Goal: Task Accomplishment & Management: Use online tool/utility

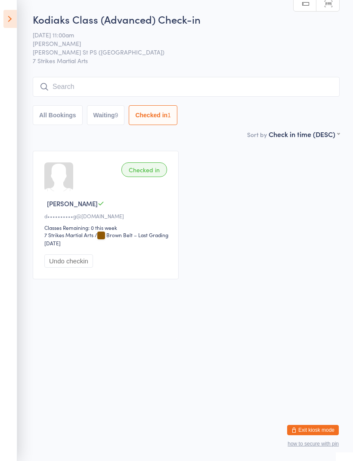
click at [116, 119] on div "9" at bounding box center [116, 115] width 3 height 7
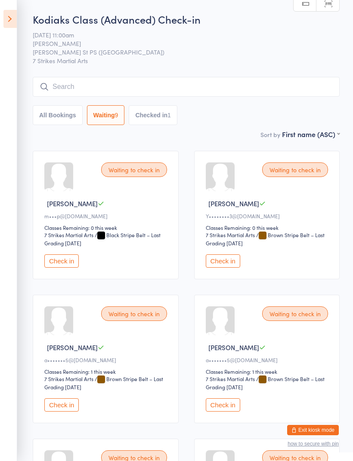
click at [234, 264] on button "Check in" at bounding box center [223, 261] width 34 height 13
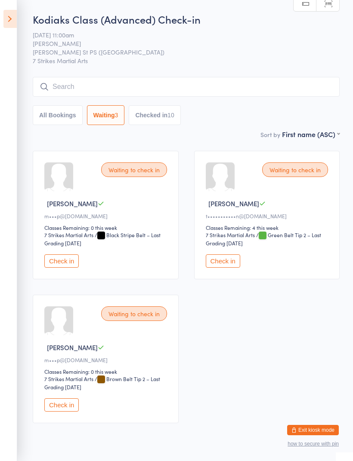
click at [168, 115] on button "Checked in 10" at bounding box center [155, 115] width 52 height 20
select select "5"
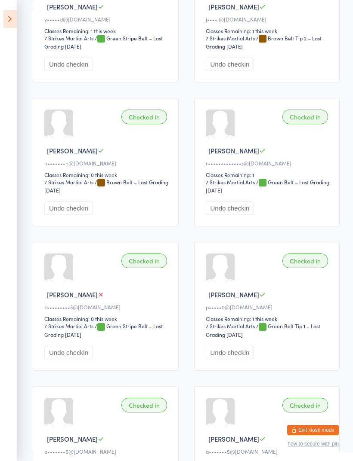
scroll to position [195, 0]
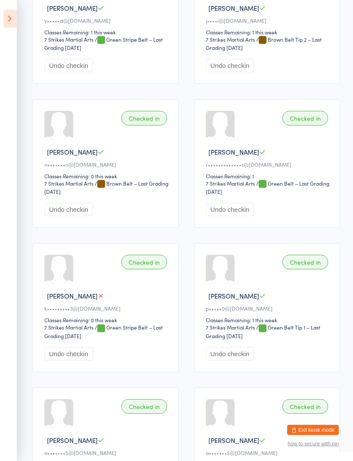
click at [10, 15] on icon at bounding box center [9, 19] width 13 height 18
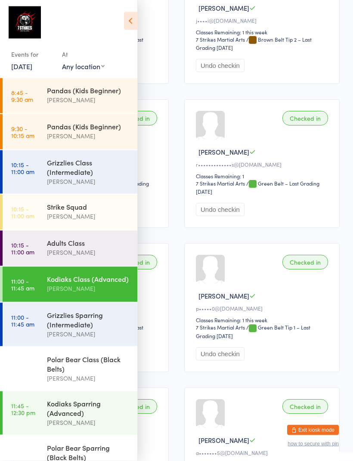
scroll to position [196, 0]
click at [90, 326] on div "Grizzlies Sparring (Intermediate)" at bounding box center [88, 319] width 83 height 19
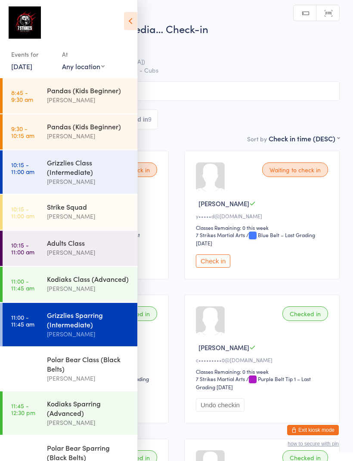
click at [135, 17] on icon at bounding box center [130, 21] width 13 height 18
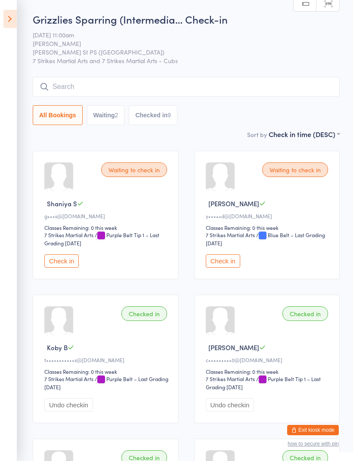
click at [170, 115] on div "9" at bounding box center [168, 115] width 3 height 7
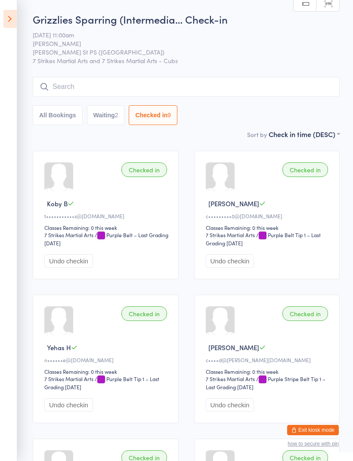
click at [14, 22] on icon at bounding box center [9, 19] width 13 height 18
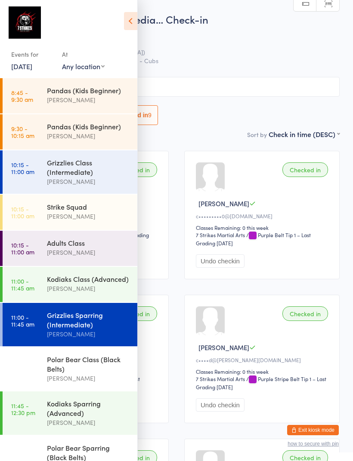
click at [102, 363] on div "Polar Bear Class (Black Belts)" at bounding box center [88, 364] width 83 height 19
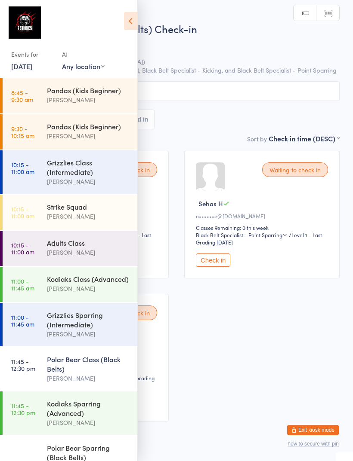
click at [136, 23] on icon at bounding box center [130, 21] width 13 height 18
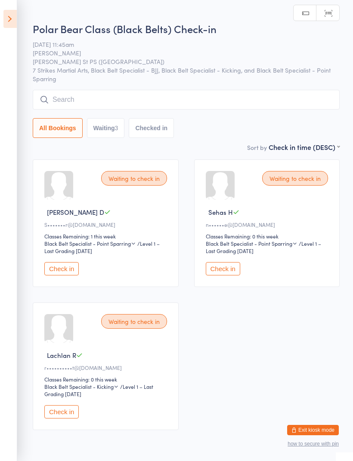
click at [71, 276] on button "Check in" at bounding box center [61, 268] width 34 height 13
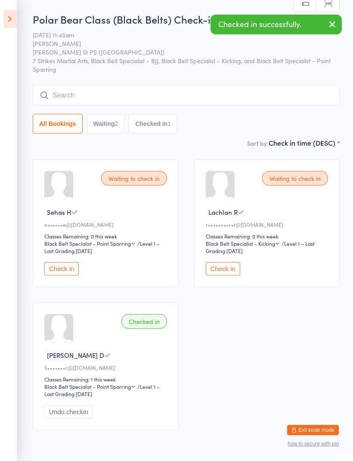
click at [231, 272] on button "Check in" at bounding box center [223, 268] width 34 height 13
click at [217, 94] on input "search" at bounding box center [186, 96] width 307 height 20
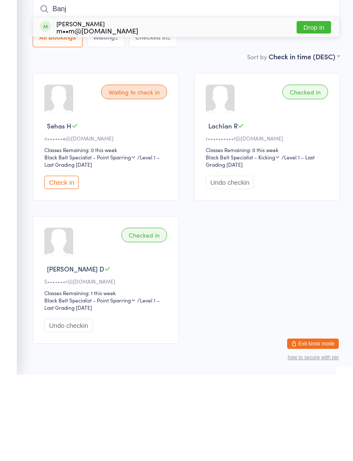
type input "Banj"
click at [317, 108] on button "Drop in" at bounding box center [313, 114] width 34 height 12
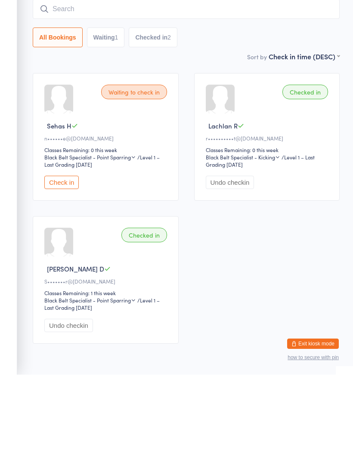
scroll to position [44, 0]
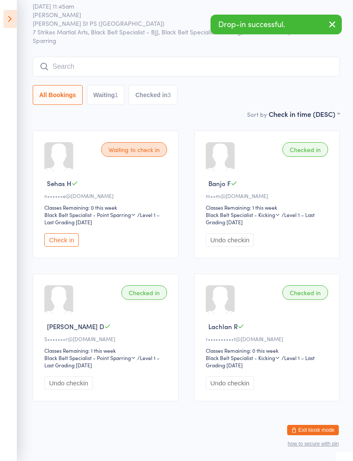
click at [176, 57] on input "search" at bounding box center [186, 67] width 307 height 20
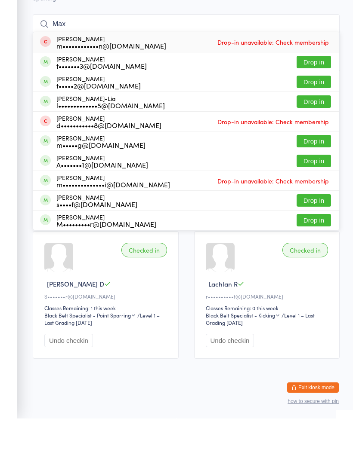
type input "Max"
click at [320, 118] on button "Drop in" at bounding box center [313, 124] width 34 height 12
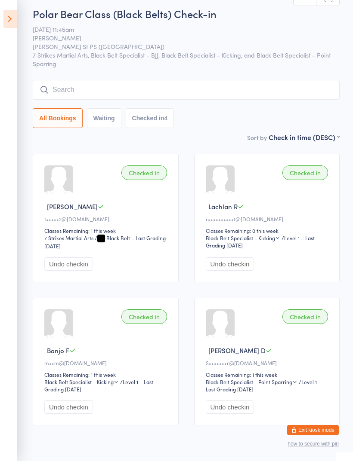
scroll to position [0, 0]
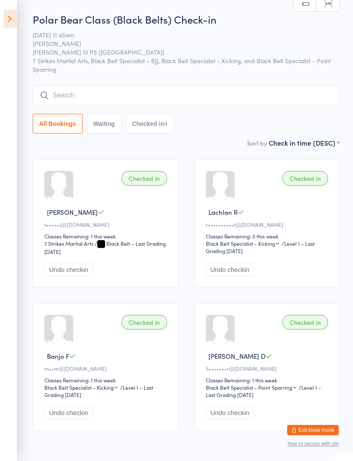
click at [8, 22] on icon at bounding box center [9, 19] width 13 height 18
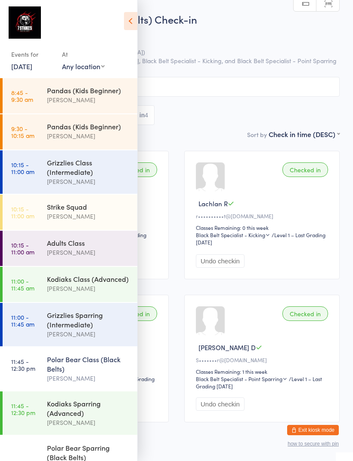
click at [65, 418] on div "Kodiaks Sparring (Advanced)" at bounding box center [88, 408] width 83 height 19
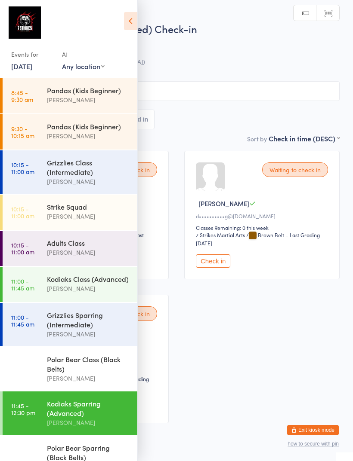
click at [49, 373] on div "Polar Bear Class (Black Belts)" at bounding box center [88, 364] width 83 height 19
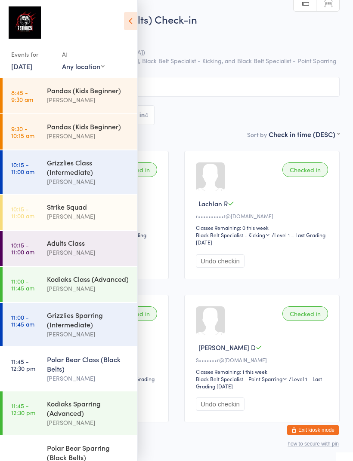
click at [232, 206] on icon at bounding box center [230, 203] width 6 height 6
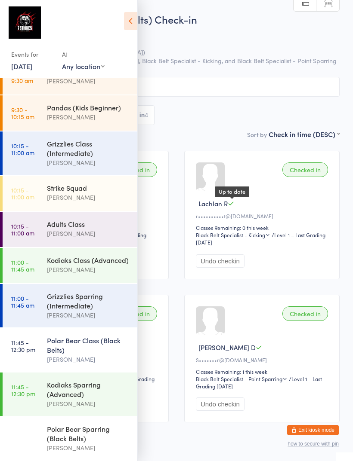
scroll to position [28, 0]
click at [69, 389] on div "Kodiaks Sparring (Advanced)" at bounding box center [88, 389] width 83 height 19
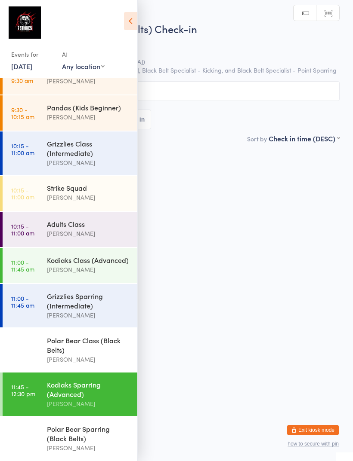
click at [130, 24] on icon at bounding box center [130, 21] width 13 height 18
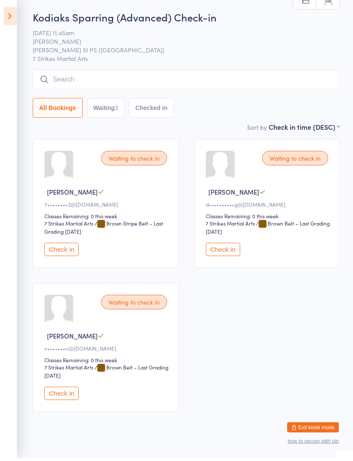
scroll to position [9, 0]
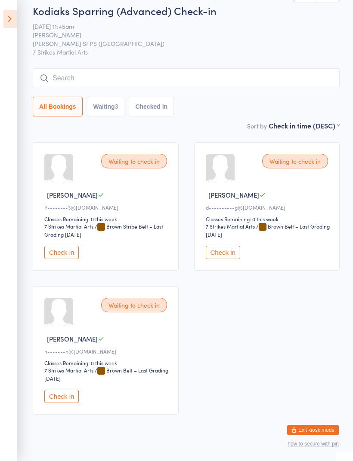
click at [243, 75] on input "search" at bounding box center [186, 78] width 307 height 20
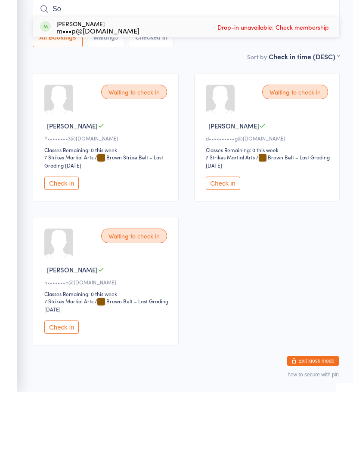
type input "S"
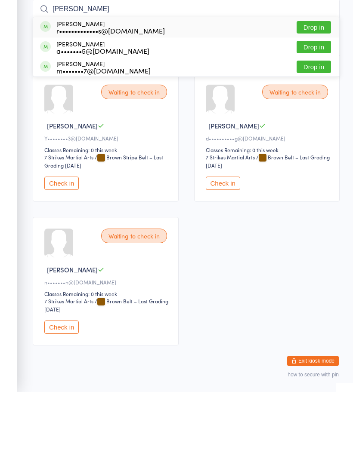
type input "[PERSON_NAME]"
click at [314, 110] on button "Drop in" at bounding box center [313, 116] width 34 height 12
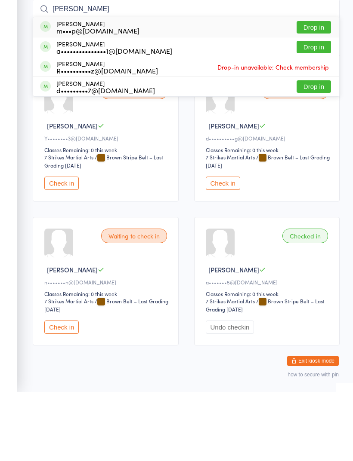
type input "[PERSON_NAME]"
click at [319, 90] on button "Drop in" at bounding box center [313, 96] width 34 height 12
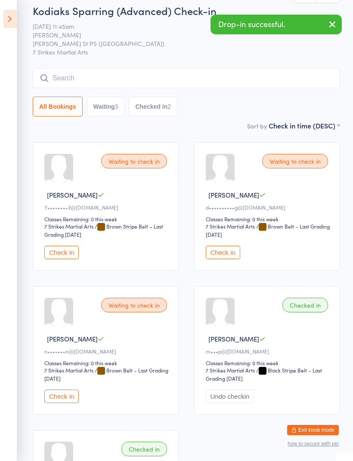
click at [193, 77] on input "search" at bounding box center [186, 78] width 307 height 20
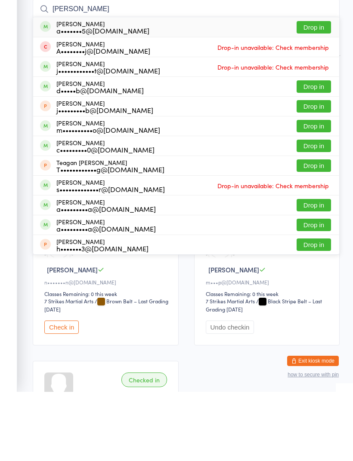
type input "[PERSON_NAME]"
click at [312, 90] on button "Drop in" at bounding box center [313, 96] width 34 height 12
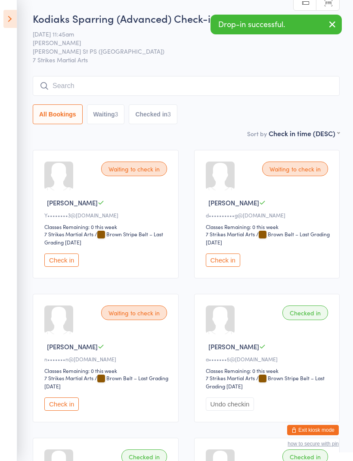
scroll to position [0, 0]
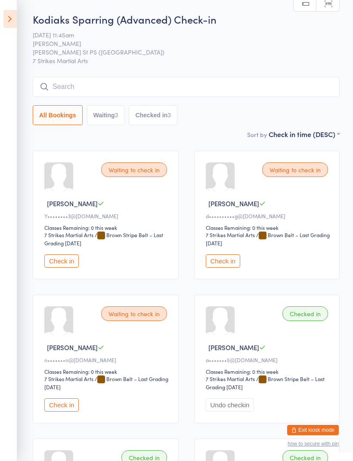
click at [182, 84] on input "search" at bounding box center [186, 87] width 307 height 20
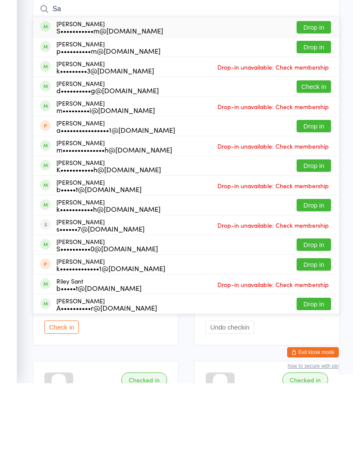
type input "S"
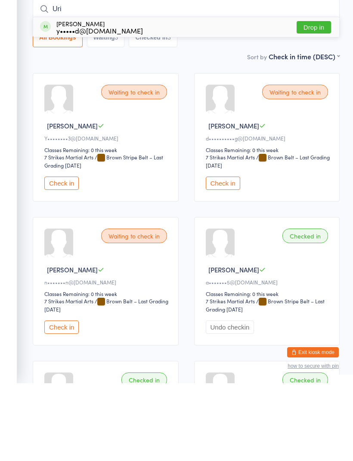
type input "Uri"
click at [315, 99] on button "Drop in" at bounding box center [313, 105] width 34 height 12
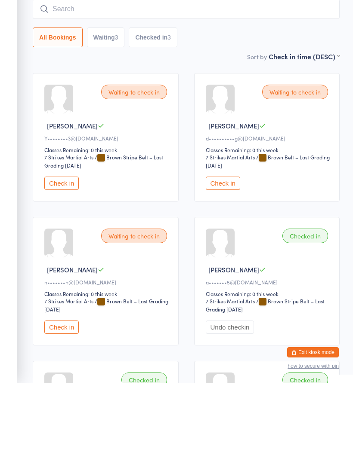
scroll to position [78, 0]
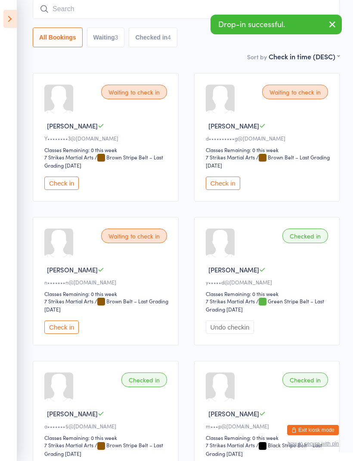
click at [61, 182] on button "Check in" at bounding box center [61, 183] width 34 height 13
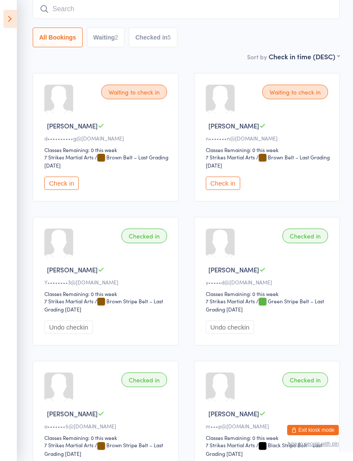
click at [264, 11] on input "search" at bounding box center [186, 9] width 307 height 20
click at [219, 184] on button "Check in" at bounding box center [223, 183] width 34 height 13
click at [233, 5] on input "search" at bounding box center [186, 9] width 307 height 20
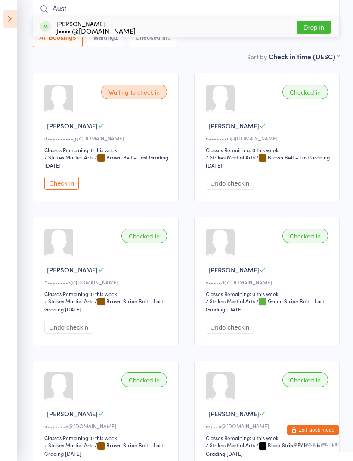
type input "Aust"
click at [314, 21] on button "Drop in" at bounding box center [313, 27] width 34 height 12
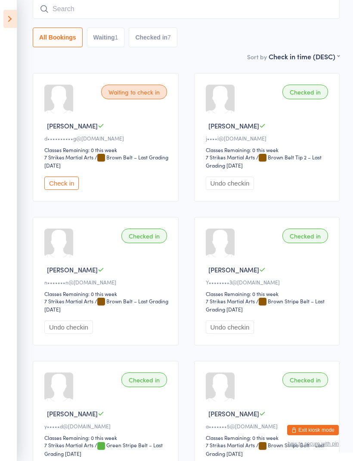
click at [57, 181] on button "Check in" at bounding box center [61, 183] width 34 height 13
